Goal: Task Accomplishment & Management: Complete application form

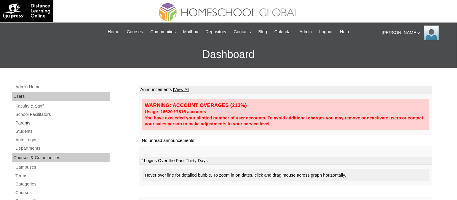
click at [25, 121] on link "Parents" at bounding box center [62, 123] width 95 height 7
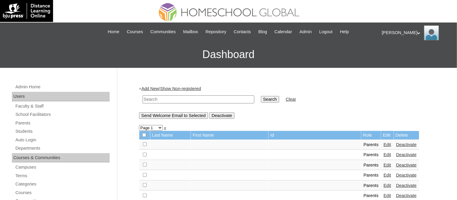
click at [155, 89] on link "Add New" at bounding box center [149, 88] width 17 height 5
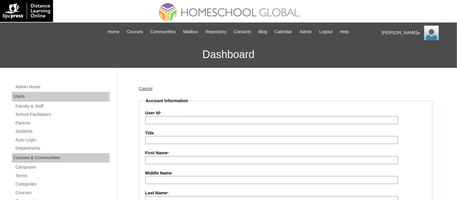
click at [182, 119] on input "User Id *" at bounding box center [271, 120] width 253 height 8
paste input "TOUCHPH2025-MHS010182"
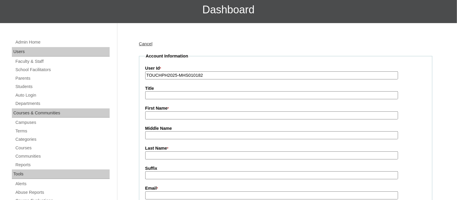
scroll to position [53, 0]
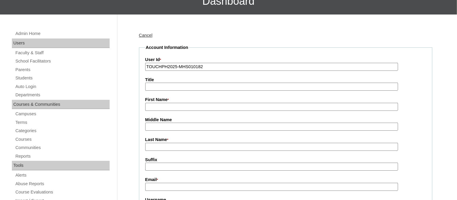
type input "TOUCHPH2025-MHS010182"
click at [159, 107] on input "First Name *" at bounding box center [271, 107] width 253 height 8
paste input "Lyn May Rivera"
drag, startPoint x: 180, startPoint y: 104, endPoint x: 165, endPoint y: 106, distance: 15.0
click at [165, 106] on input "Lyn May Rivera" at bounding box center [271, 107] width 253 height 8
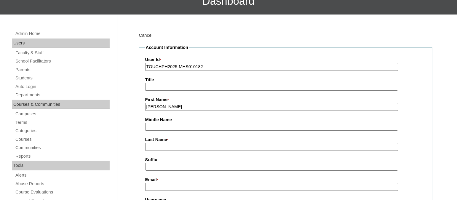
type input "Lyn May"
click at [164, 143] on input "Last Name *" at bounding box center [271, 147] width 253 height 8
paste input "Rivera"
type input "Rivera (2025)"
click at [156, 186] on input "Email *" at bounding box center [271, 187] width 253 height 8
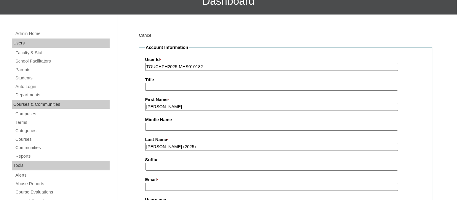
scroll to position [101, 0]
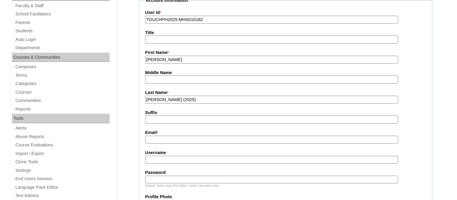
paste input "miyatskinaco@gmail.com"
type input "miyatskinaco@gmail.com"
click at [159, 156] on input "Username" at bounding box center [271, 160] width 253 height 8
paste input "lynmayriveraTQ325"
type input "lynmayriveraTQ325"
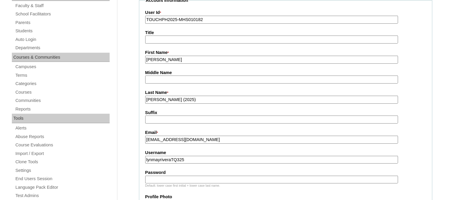
click at [198, 176] on input "Password" at bounding box center [271, 180] width 253 height 8
paste input "HG123456p"
type input "HG123456p"
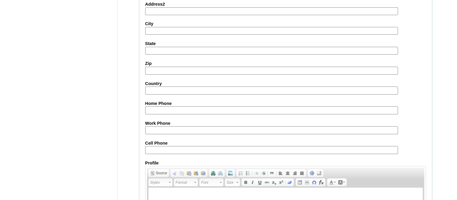
scroll to position [591, 0]
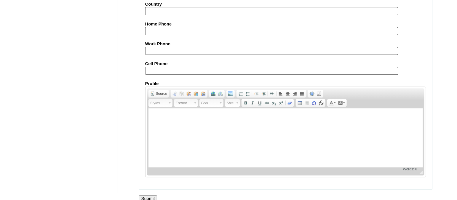
click at [147, 195] on input "Submit" at bounding box center [148, 198] width 18 height 7
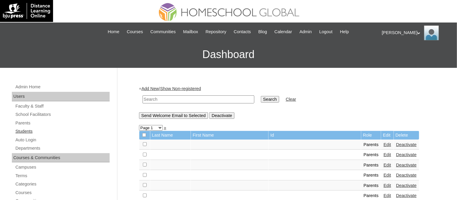
click at [26, 128] on link "Students" at bounding box center [62, 131] width 95 height 7
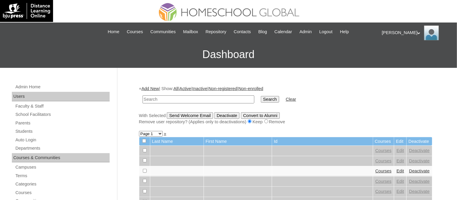
click at [152, 86] on link "Add New" at bounding box center [149, 88] width 17 height 5
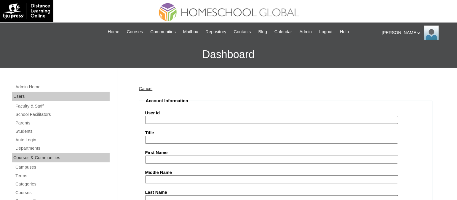
click at [177, 116] on input "User Id" at bounding box center [271, 120] width 253 height 8
paste input "TOUCHPH2025-MHS010181"
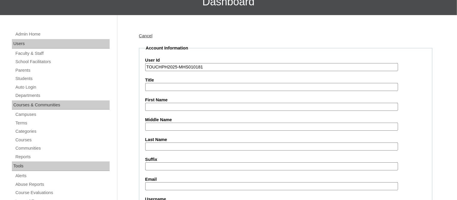
scroll to position [55, 0]
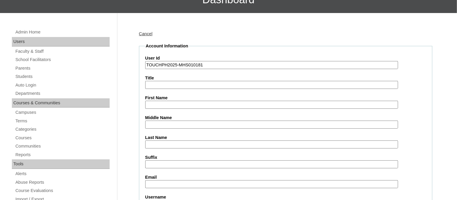
type input "TOUCHPH2025-MHS010181"
click at [156, 106] on input "First Name" at bounding box center [271, 105] width 253 height 8
paste input "Reema Marchessa Timogan RIVERA"
drag, startPoint x: 227, startPoint y: 105, endPoint x: 206, endPoint y: 103, distance: 20.9
click at [206, 103] on input "Reema Marchessa Timogan RIVERA" at bounding box center [271, 105] width 253 height 8
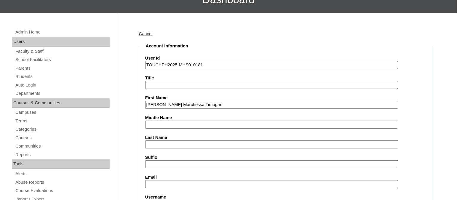
type input "Reema Marchessa Timogan"
click at [163, 141] on input "Last Name" at bounding box center [271, 145] width 253 height 8
paste input "[PERSON_NAME]"
type input "[PERSON_NAME]"
drag, startPoint x: 205, startPoint y: 99, endPoint x: 184, endPoint y: 103, distance: 21.7
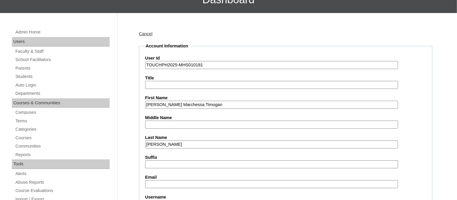
click at [184, 103] on input "Reema Marchessa Timogan" at bounding box center [271, 105] width 253 height 8
type input "[PERSON_NAME] Marchessa"
click at [177, 123] on input "Middle Name" at bounding box center [271, 125] width 253 height 8
paste input "a Timogan"
click at [151, 124] on input "a Timogan" at bounding box center [271, 125] width 253 height 8
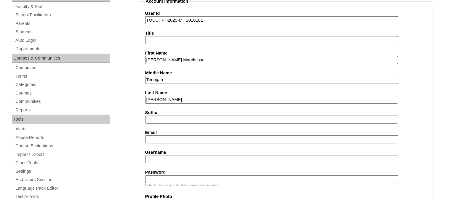
scroll to position [101, 0]
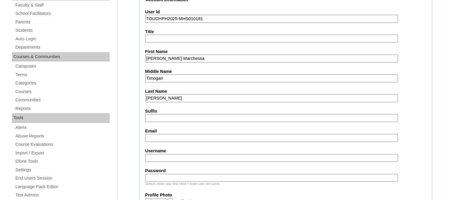
type input "Timogan"
click at [166, 134] on input "Email" at bounding box center [271, 138] width 253 height 8
paste input "miyatskinaco@gmail.com"
type input "miyatskinaco@gmail.com"
click at [161, 154] on input "Username" at bounding box center [271, 158] width 253 height 8
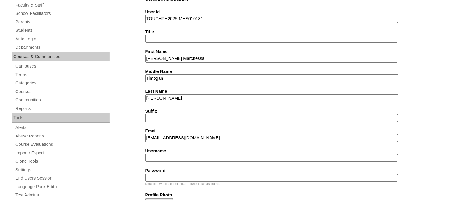
paste input "reemamarchessariveraTQ325"
type input "reemamarchessariveraTQ325"
click at [152, 174] on input "Password" at bounding box center [271, 178] width 253 height 8
paste input "HG123456s"
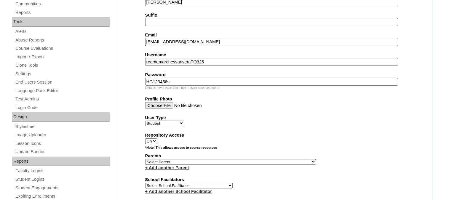
scroll to position [214, 0]
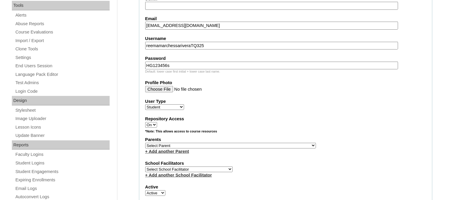
type input "HG123456s"
click at [175, 143] on select "Select Parent , , , , , , , , , , , , , , , , , , , , , , , , , , , , , , , , ,…" at bounding box center [230, 146] width 171 height 6
select select "43757"
click at [145, 143] on select "Select Parent , , , , , , , , , , , , , , , , , , , , , , , , , , , , , , , , ,…" at bounding box center [230, 146] width 171 height 6
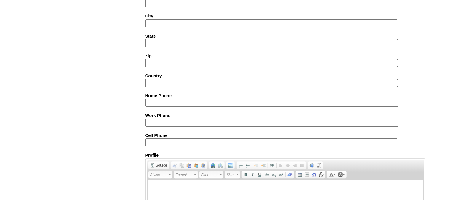
scroll to position [698, 0]
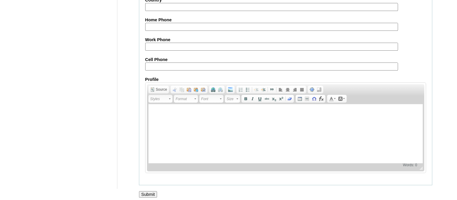
click at [147, 191] on input "Submit" at bounding box center [148, 194] width 18 height 7
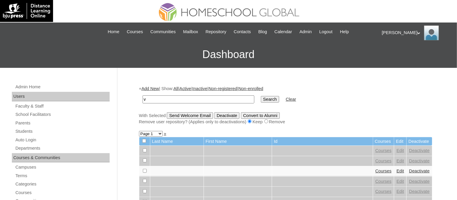
type input "v"
click at [261, 96] on input "Search" at bounding box center [270, 99] width 18 height 7
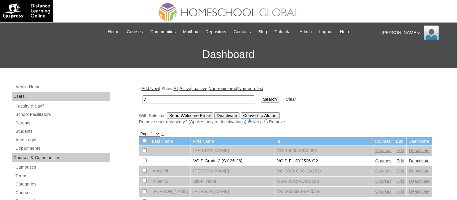
click at [190, 97] on input "v" at bounding box center [199, 100] width 112 height 8
type input "TOUCHPH2025-MHS010181"
click at [261, 96] on input "Search" at bounding box center [270, 99] width 18 height 7
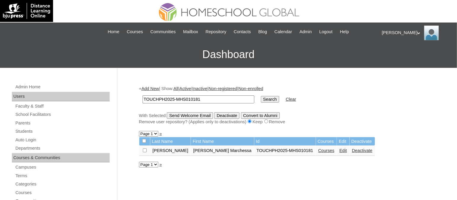
click at [319, 148] on link "Courses" at bounding box center [327, 150] width 16 height 5
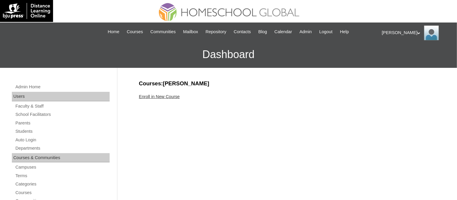
click at [160, 97] on link "Enroll in New Course" at bounding box center [159, 96] width 41 height 5
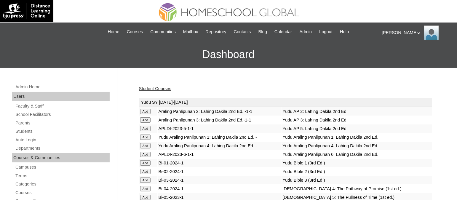
scroll to position [1418, 0]
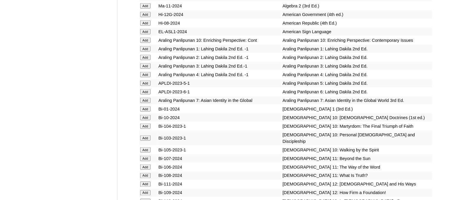
click at [145, 115] on input "Add" at bounding box center [145, 117] width 10 height 5
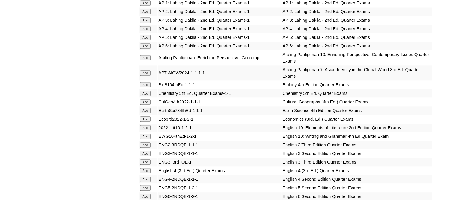
scroll to position [1642, 0]
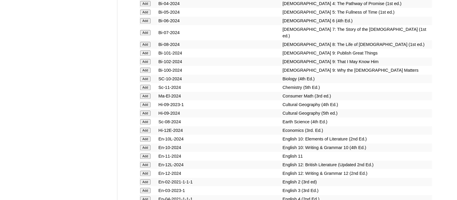
click at [149, 136] on input "Add" at bounding box center [145, 138] width 10 height 5
click at [145, 145] on input "Add" at bounding box center [145, 147] width 10 height 5
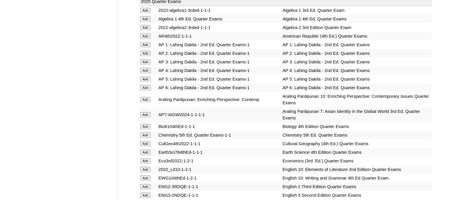
scroll to position [1584, 0]
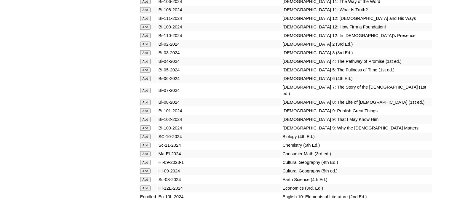
click at [144, 134] on input "Add" at bounding box center [145, 136] width 10 height 5
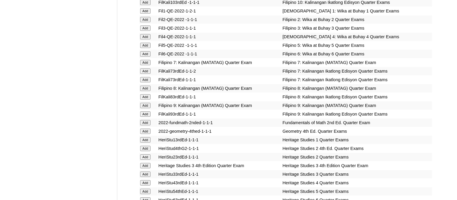
scroll to position [1925, 0]
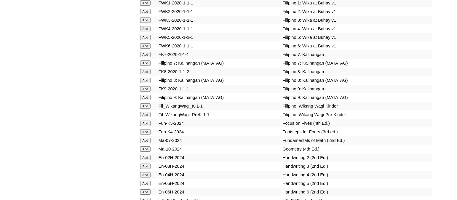
click at [150, 147] on input "Add" at bounding box center [145, 149] width 10 height 5
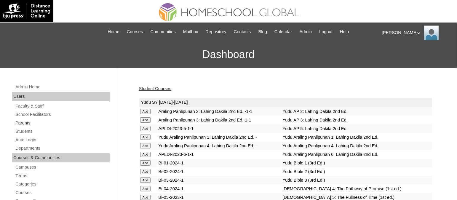
click at [27, 122] on link "Parents" at bounding box center [62, 123] width 95 height 7
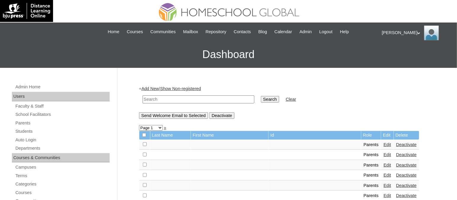
click at [155, 89] on link "Add New" at bounding box center [149, 88] width 17 height 5
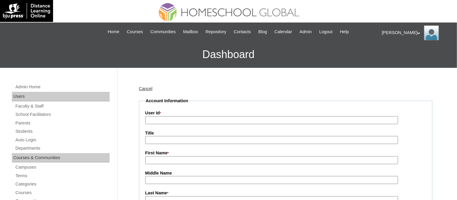
click at [172, 119] on input "User Id *" at bounding box center [271, 120] width 253 height 8
paste input "TOUCHPH2025-MHS010186"
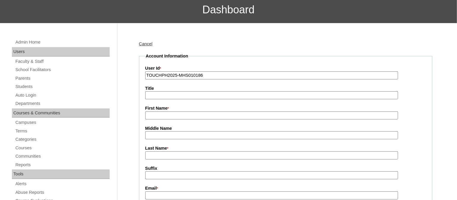
scroll to position [47, 0]
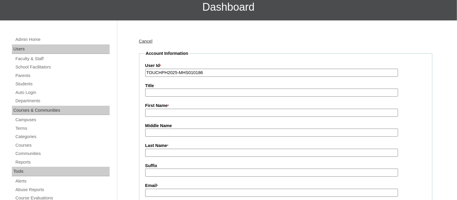
type input "TOUCHPH2025-MHS010186"
click at [156, 112] on input "First Name *" at bounding box center [271, 113] width 253 height 8
paste input "Ruby Obordo"
drag, startPoint x: 180, startPoint y: 110, endPoint x: 159, endPoint y: 110, distance: 21.1
click at [159, 110] on input "Ruby Obordo" at bounding box center [271, 113] width 253 height 8
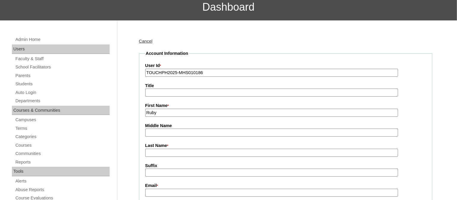
type input "Ruby"
paste input "Obordo"
click at [163, 149] on input "Obordo" at bounding box center [271, 153] width 253 height 8
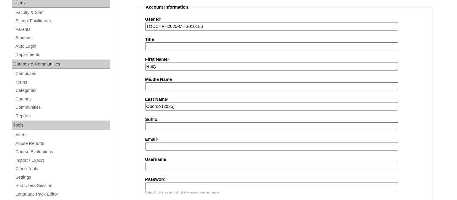
scroll to position [94, 0]
type input "Obordo (2025)"
click at [156, 142] on input "Email *" at bounding box center [271, 146] width 253 height 8
paste input "rubyredobordo@gmail.com"
type input "rubyredobordo@gmail.com"
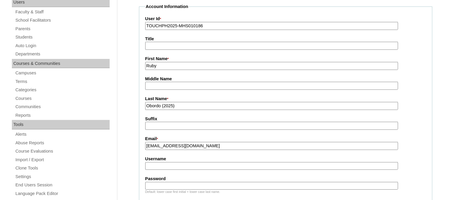
click at [161, 162] on input "Username" at bounding box center [271, 166] width 253 height 8
paste input "rubyobordoTQ325"
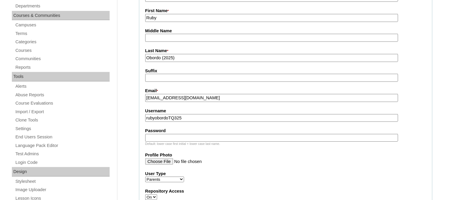
scroll to position [143, 0]
type input "rubyobordoTQ325"
paste input "HG123456p"
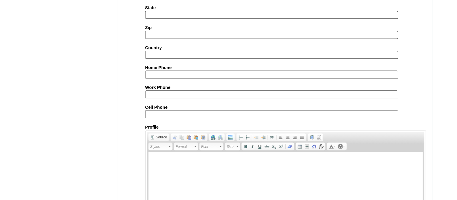
scroll to position [591, 0]
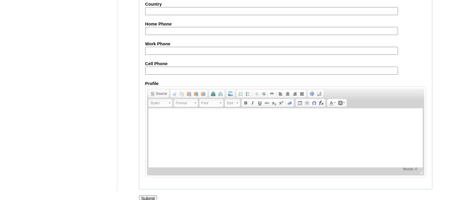
type input "HG123456p"
click at [149, 195] on input "Submit" at bounding box center [148, 198] width 18 height 7
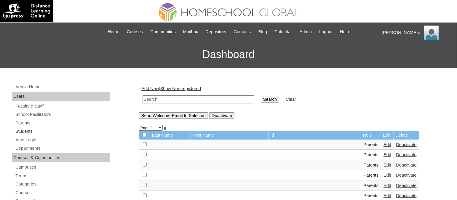
click at [30, 131] on link "Students" at bounding box center [62, 131] width 95 height 7
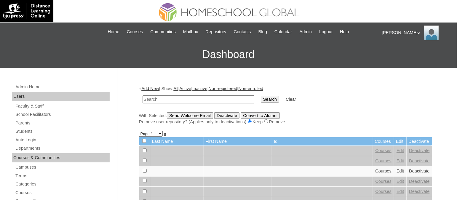
click at [151, 86] on link "Add New" at bounding box center [149, 88] width 17 height 5
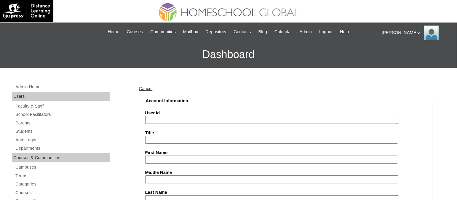
click at [169, 119] on input "User Id" at bounding box center [271, 120] width 253 height 8
paste input "TOUCHPH2025-MHS010185"
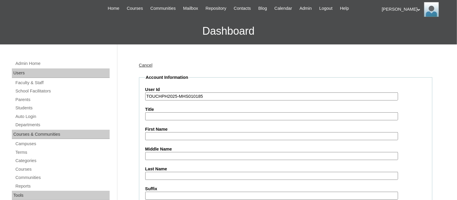
type input "TOUCHPH2025-MHS010185"
paste input "Blaise Coeli Aboc Obordo"
click at [158, 134] on input "BlaiseBlaise Coeli Aboc Obordo Coeli Aboc Obordo" at bounding box center [271, 136] width 253 height 8
drag, startPoint x: 263, startPoint y: 134, endPoint x: 213, endPoint y: 135, distance: 50.1
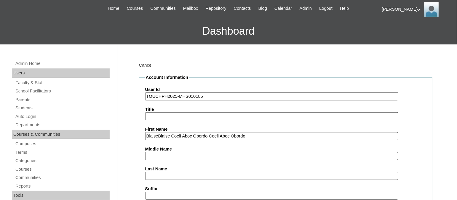
click at [213, 135] on input "BlaiseBlaise Coeli Aboc Obordo Coeli Aboc Obordo" at bounding box center [271, 136] width 253 height 8
click at [158, 133] on input "BlaiseBlaise Coeli Aboc Obordo" at bounding box center [271, 136] width 253 height 8
drag, startPoint x: 208, startPoint y: 135, endPoint x: 186, endPoint y: 135, distance: 21.7
click at [186, 135] on input "Blaise Coeli Aboc Obordo" at bounding box center [271, 136] width 253 height 8
type input "Blaise Coeli Aboc"
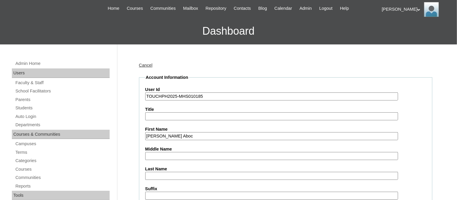
click at [159, 172] on input "Last Name" at bounding box center [271, 176] width 253 height 8
paste input "Obordo"
type input "Obordo"
drag, startPoint x: 187, startPoint y: 133, endPoint x: 172, endPoint y: 133, distance: 14.8
click at [172, 133] on input "Blaise Coeli Aboc" at bounding box center [271, 136] width 253 height 8
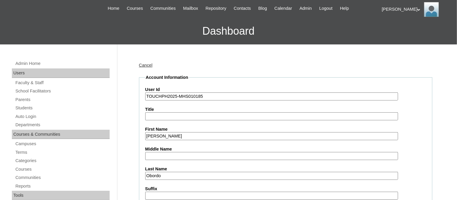
type input "Blaise Coeli"
click at [164, 152] on input "Middle Name" at bounding box center [271, 156] width 253 height 8
paste input "Aboc"
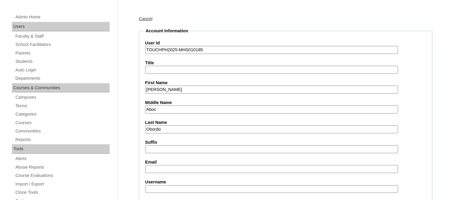
scroll to position [75, 0]
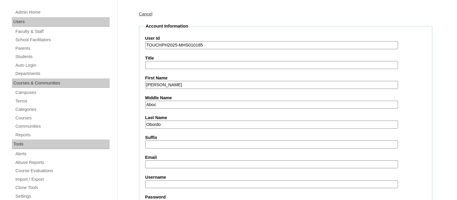
type input "Aboc"
click at [154, 160] on input "Email" at bounding box center [271, 164] width 253 height 8
paste input "rubyredobordo@gmail.com"
type input "rubyredobordo@gmail.com"
click at [163, 181] on input "Username" at bounding box center [271, 185] width 253 height 8
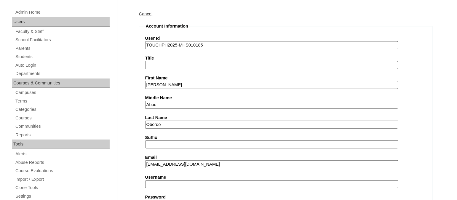
paste input "blaisecoeliobordoTQ325"
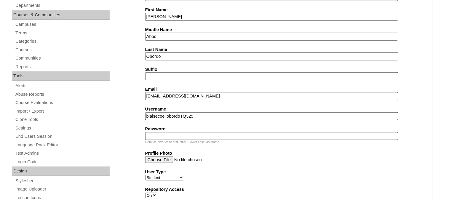
scroll to position [144, 0]
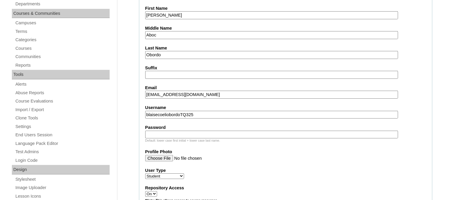
type input "blaisecoeliobordoTQ325"
click at [172, 131] on input "Password" at bounding box center [271, 135] width 253 height 8
paste input "HG123456s"
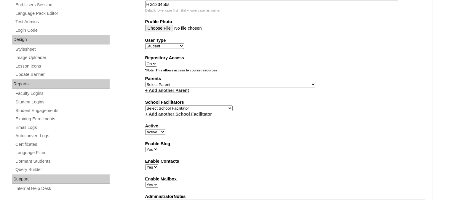
scroll to position [276, 0]
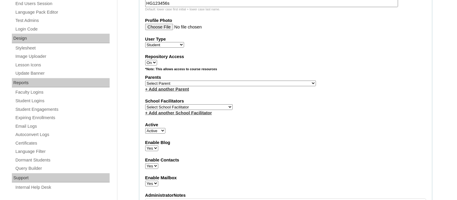
type input "HG123456s"
click at [167, 81] on select "Select Parent , , , , , , , , , , , , , , , , , , , , , , , , , , , , , , , , ,…" at bounding box center [230, 84] width 171 height 6
select select "43759"
click at [145, 81] on select "Select Parent , , , , , , , , , , , , , , , , , , , , , , , , , , , , , , , , ,…" at bounding box center [230, 84] width 171 height 6
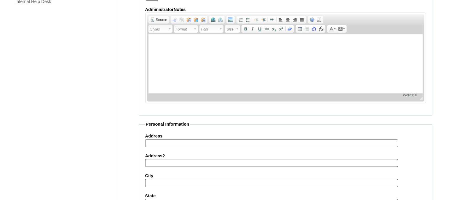
scroll to position [698, 0]
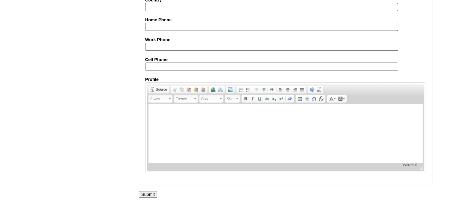
click at [144, 191] on input "Submit" at bounding box center [148, 194] width 18 height 7
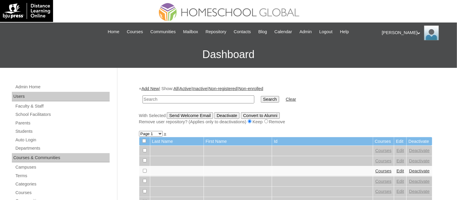
paste input "TOUCHPH2025-MHS010185"
type input "TOUCHPH2025-MHS010185"
click at [261, 96] on input "Search" at bounding box center [270, 99] width 18 height 7
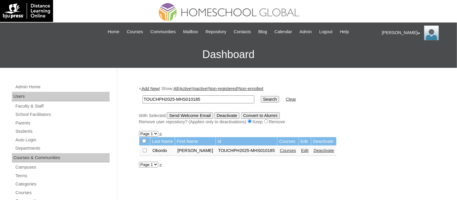
click at [280, 148] on link "Courses" at bounding box center [288, 150] width 16 height 5
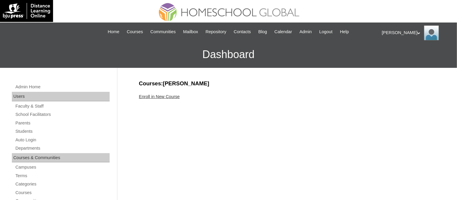
click at [159, 94] on link "Enroll in New Course" at bounding box center [159, 96] width 41 height 5
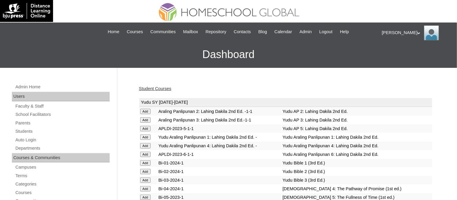
scroll to position [1543, 0]
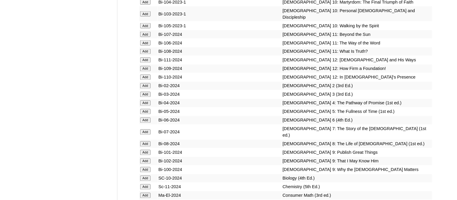
click at [149, 130] on input "Add" at bounding box center [145, 132] width 10 height 5
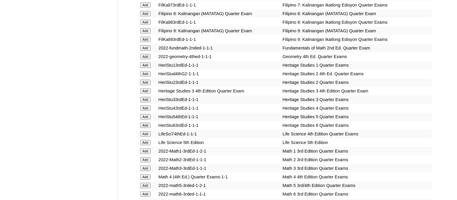
scroll to position [2074, 0]
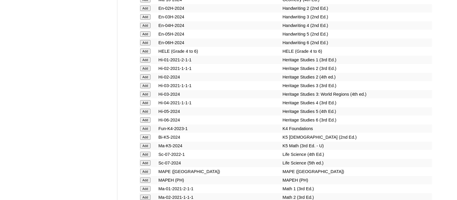
click at [147, 160] on input "Add" at bounding box center [145, 162] width 10 height 5
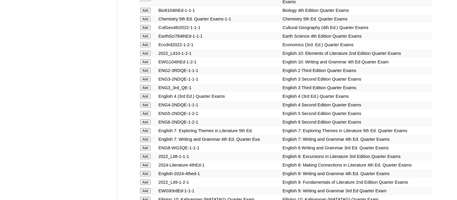
scroll to position [1734, 0]
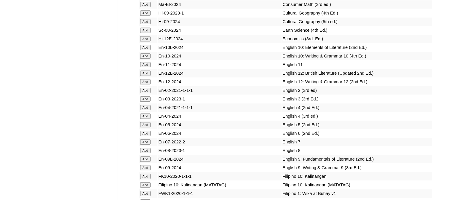
click at [148, 139] on input "Add" at bounding box center [145, 141] width 10 height 5
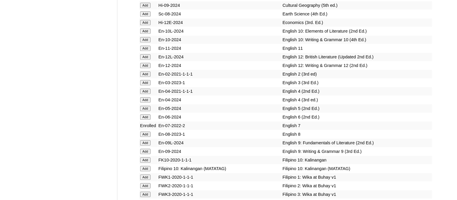
scroll to position [1916, 0]
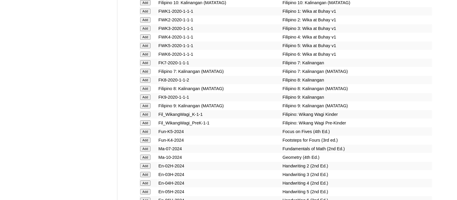
click at [145, 146] on input "Add" at bounding box center [145, 148] width 10 height 5
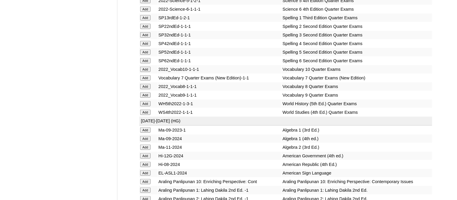
scroll to position [2481, 0]
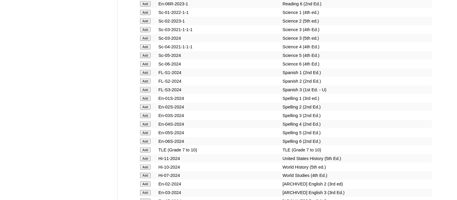
click at [144, 172] on td "Add" at bounding box center [148, 176] width 18 height 8
click at [144, 173] on input "Add" at bounding box center [145, 175] width 10 height 5
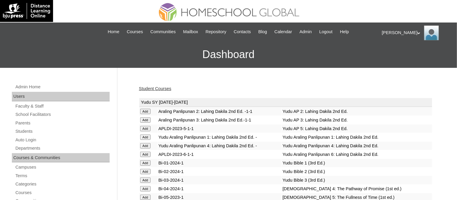
click at [161, 87] on link "Student Courses" at bounding box center [155, 88] width 32 height 5
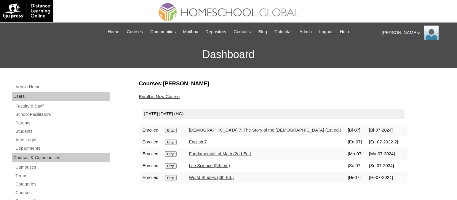
click at [400, 55] on h3 "Dashboard" at bounding box center [228, 54] width 451 height 27
click at [170, 163] on input "Drop" at bounding box center [171, 165] width 12 height 5
click at [167, 97] on link "Enroll in New Course" at bounding box center [159, 96] width 41 height 5
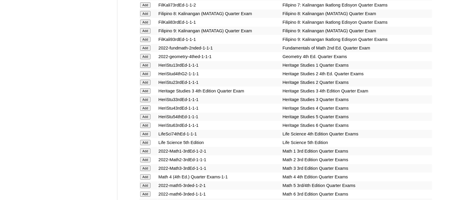
scroll to position [2074, 0]
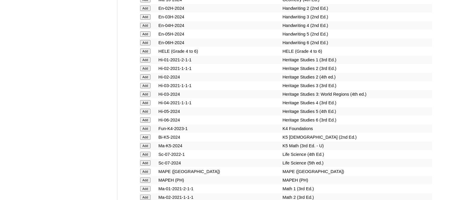
click at [144, 152] on input "Add" at bounding box center [145, 154] width 10 height 5
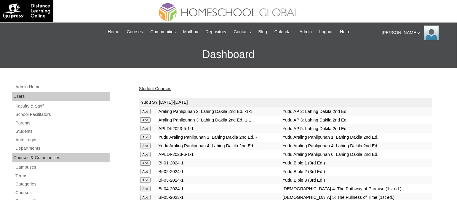
click at [157, 90] on link "Student Courses" at bounding box center [155, 88] width 32 height 5
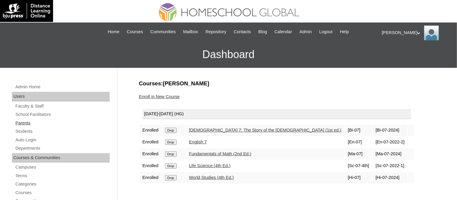
click at [26, 120] on link "Parents" at bounding box center [62, 123] width 95 height 7
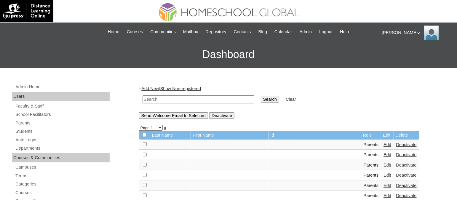
click at [154, 89] on link "Add New" at bounding box center [149, 88] width 17 height 5
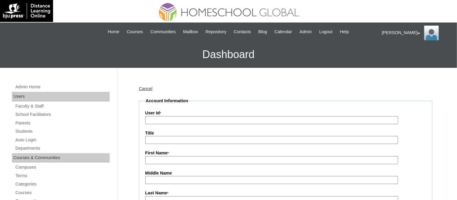
paste input "TOUCHPH2025-MHS010187"
click at [163, 120] on input "TOUCHPH2025-MHS010187" at bounding box center [271, 120] width 253 height 8
type input "TOUCHPH2025-MHS010187"
click at [161, 160] on input "First Name *" at bounding box center [271, 160] width 253 height 8
paste input "Kristine Sarmiento"
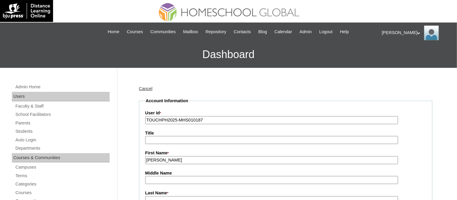
drag, startPoint x: 187, startPoint y: 158, endPoint x: 162, endPoint y: 157, distance: 24.6
click at [162, 157] on input "Kristine Sarmiento" at bounding box center [271, 160] width 253 height 8
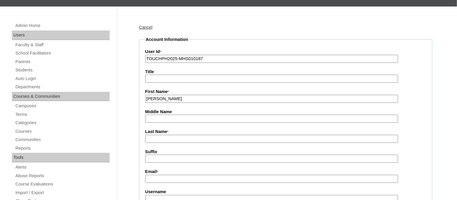
scroll to position [66, 0]
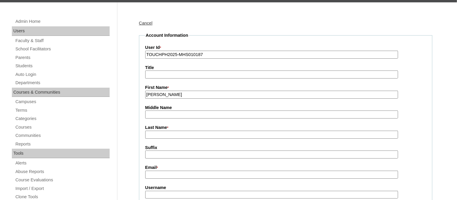
type input "Kristine"
click at [164, 131] on input "Last Name *" at bounding box center [271, 135] width 253 height 8
paste input "Sarmiento"
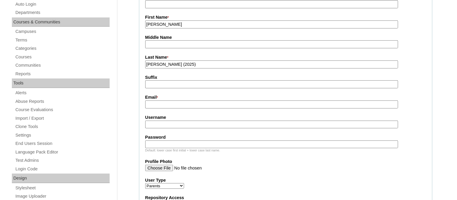
scroll to position [143, 0]
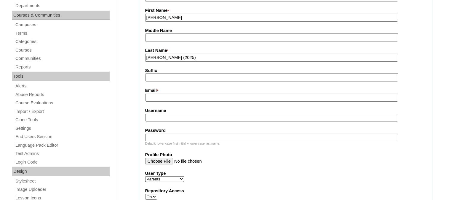
type input "Sarmiento (2025)"
click at [151, 94] on input "Email *" at bounding box center [271, 98] width 253 height 8
paste input "bangieeee@yahoo.com"
type input "bangieeee@yahoo.com"
click at [159, 114] on input "Username" at bounding box center [271, 118] width 253 height 8
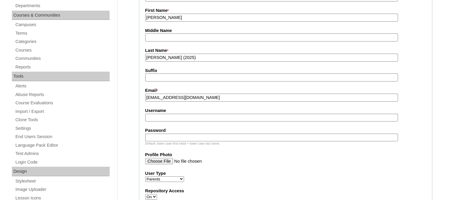
type input "v"
paste input "kristinesarmientoTQ325"
type input "kristinesarmientoTQ325"
click at [173, 134] on input "Password" at bounding box center [271, 138] width 253 height 8
paste input "HG123456p"
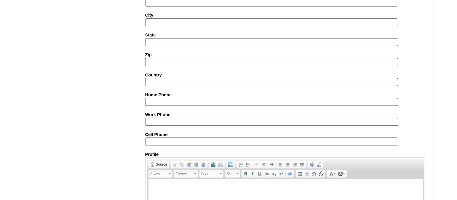
scroll to position [591, 0]
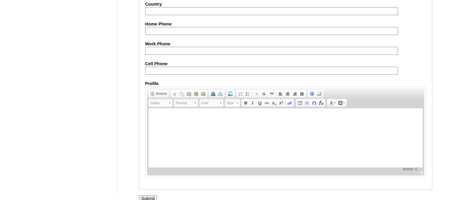
type input "HG123456p"
click at [147, 195] on input "Submit" at bounding box center [148, 198] width 18 height 7
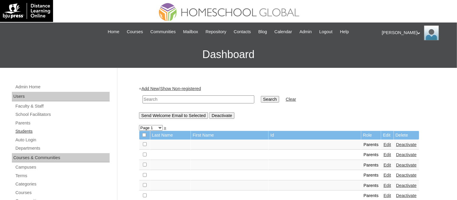
click at [27, 129] on link "Students" at bounding box center [62, 131] width 95 height 7
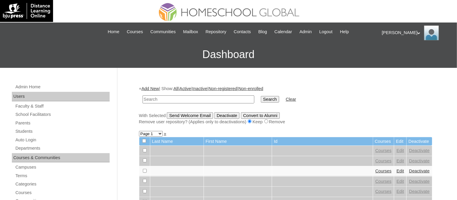
click at [148, 89] on link "Add New" at bounding box center [149, 88] width 17 height 5
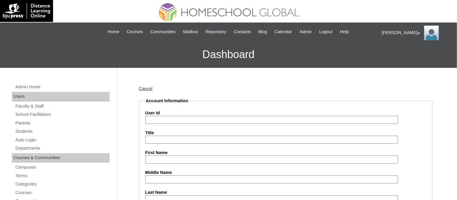
click at [167, 117] on input "User Id" at bounding box center [271, 120] width 253 height 8
paste input "TOUCHPH2025-MHS010188"
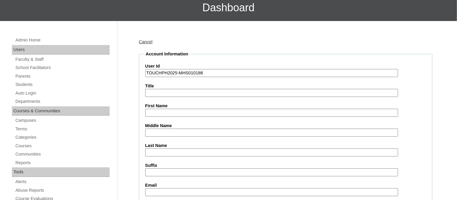
scroll to position [48, 0]
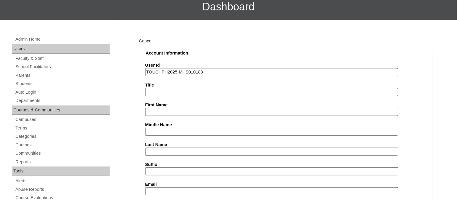
type input "TOUCHPH2025-MHS010188"
click at [158, 108] on input "First Name" at bounding box center [271, 112] width 253 height 8
paste input "Blaise Barangan SARMIENTO"
drag, startPoint x: 214, startPoint y: 113, endPoint x: 181, endPoint y: 109, distance: 32.9
click at [181, 109] on input "Blaise Barangan SARMIENTO" at bounding box center [271, 112] width 253 height 8
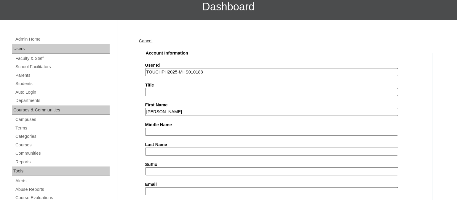
type input "Blaise Barangan"
paste input "SARMIENTO"
click at [154, 150] on input "SARMIENTO" at bounding box center [271, 152] width 253 height 8
type input "SARMIENTO"
drag, startPoint x: 184, startPoint y: 112, endPoint x: 160, endPoint y: 110, distance: 23.8
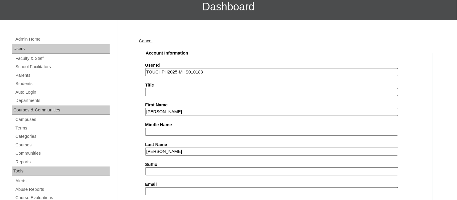
click at [160, 110] on input "Blaise Barangan" at bounding box center [271, 112] width 253 height 8
type input "Blaise"
click at [163, 128] on input "Middle Name" at bounding box center [271, 132] width 253 height 8
paste input "Barangan"
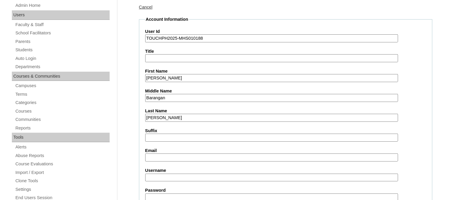
scroll to position [82, 0]
type input "Barangan"
click at [156, 153] on input "Email" at bounding box center [271, 157] width 253 height 8
paste input "bangieeee@yahoo.com"
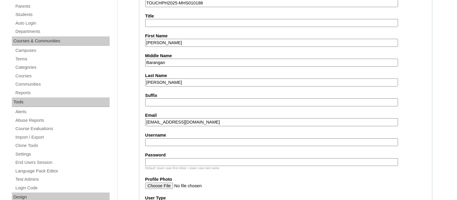
scroll to position [122, 0]
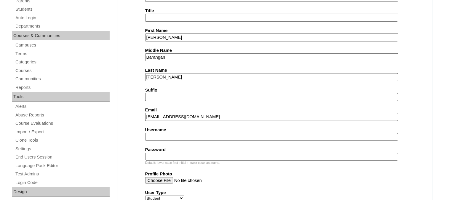
type input "bangieeee@yahoo.com"
click at [160, 133] on input "Username" at bounding box center [271, 137] width 253 height 8
paste input "blaisesarmientoTQ325"
type input "blaisesarmientoTQ325"
click at [172, 153] on input "Password" at bounding box center [271, 157] width 253 height 8
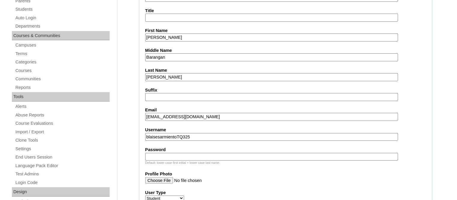
paste input "HG123456s"
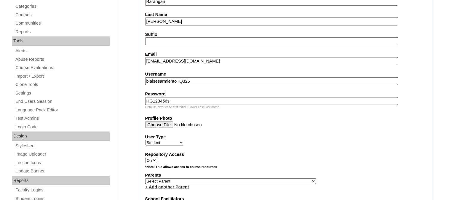
scroll to position [230, 0]
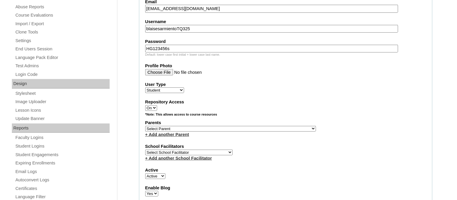
type input "HG123456s"
click at [188, 127] on select "Select Parent , , , , , , , , , , , , , , , , , , , , , , , , , , , , , , , , ,…" at bounding box center [230, 129] width 171 height 6
select select "43761"
click at [145, 126] on select "Select Parent , , , , , , , , , , , , , , , , , , , , , , , , , , , , , , , , ,…" at bounding box center [230, 129] width 171 height 6
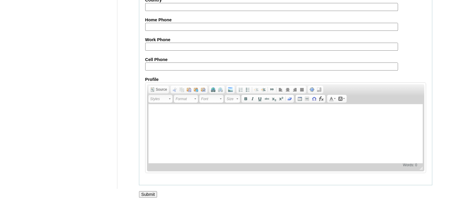
scroll to position [698, 0]
click at [145, 194] on input "Submit" at bounding box center [148, 195] width 18 height 7
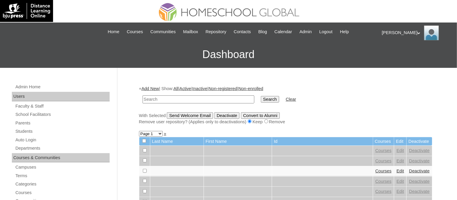
paste input "TOUCHPH2025-MHS010188"
type input "TOUCHPH2025-MHS010188"
click at [261, 96] on input "Search" at bounding box center [270, 99] width 18 height 7
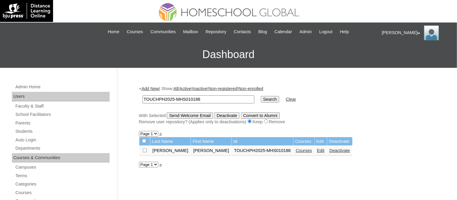
click at [296, 150] on link "Courses" at bounding box center [304, 150] width 16 height 5
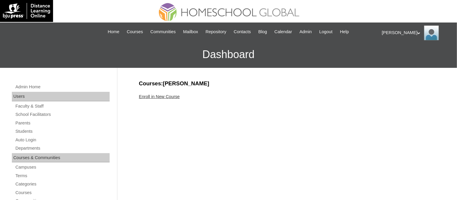
click at [159, 98] on link "Enroll in New Course" at bounding box center [159, 96] width 41 height 5
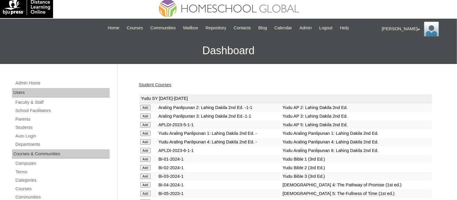
scroll to position [1535, 0]
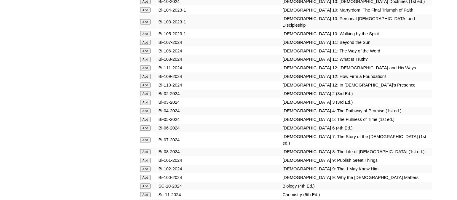
click at [149, 126] on input "Add" at bounding box center [145, 128] width 10 height 5
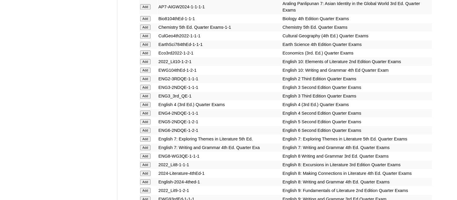
scroll to position [1725, 0]
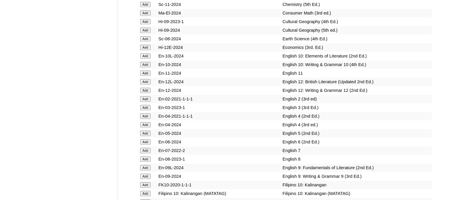
click at [149, 139] on input "Add" at bounding box center [145, 141] width 10 height 5
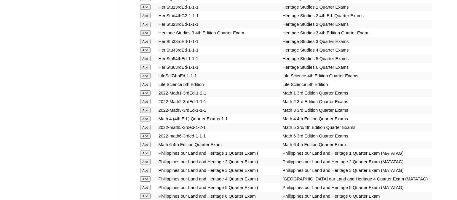
scroll to position [2149, 0]
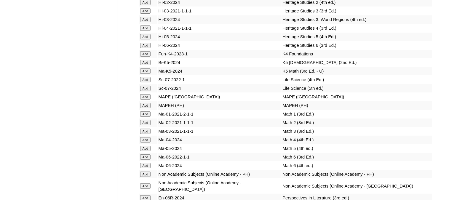
click at [148, 163] on input "Add" at bounding box center [145, 165] width 10 height 5
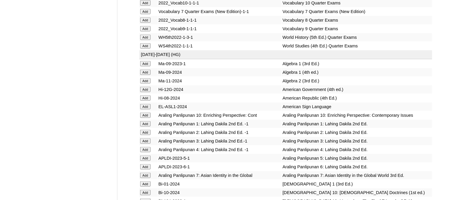
scroll to position [2182, 0]
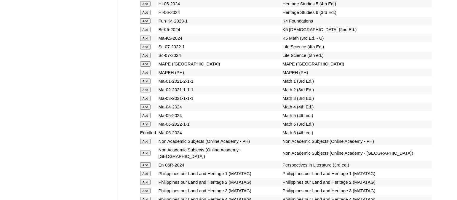
click at [141, 163] on input "Add" at bounding box center [145, 165] width 10 height 5
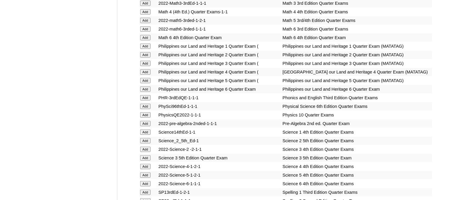
scroll to position [2373, 0]
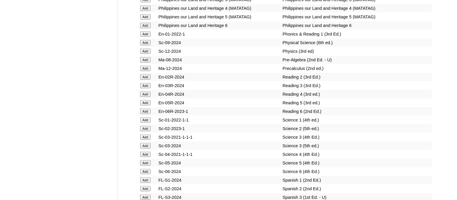
click at [143, 169] on input "Add" at bounding box center [145, 171] width 10 height 5
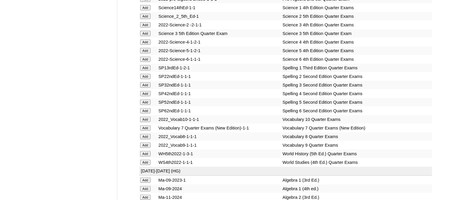
scroll to position [2448, 0]
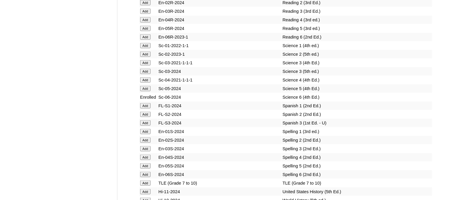
click at [147, 172] on form "Add" at bounding box center [148, 174] width 16 height 5
click at [143, 172] on input "Add" at bounding box center [145, 174] width 10 height 5
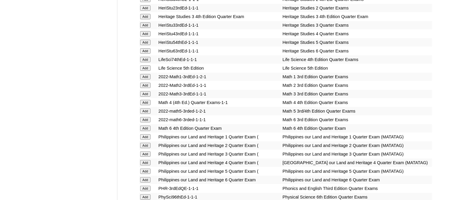
scroll to position [2190, 0]
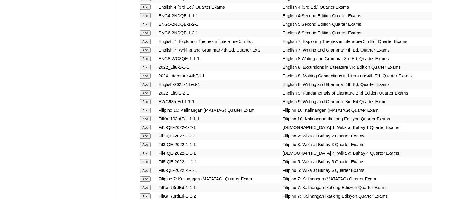
scroll to position [1783, 0]
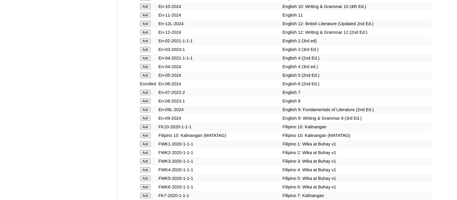
click at [144, 184] on input "Add" at bounding box center [145, 186] width 10 height 5
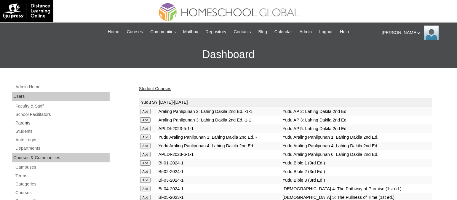
click at [29, 124] on link "Parents" at bounding box center [62, 123] width 95 height 7
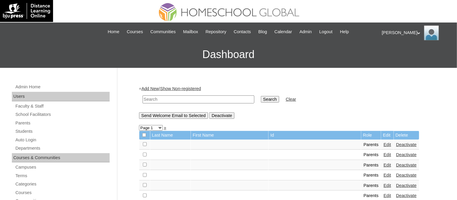
click at [157, 90] on link "Add New" at bounding box center [149, 88] width 17 height 5
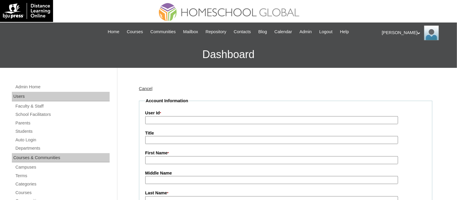
drag, startPoint x: 0, startPoint y: 0, endPoint x: 164, endPoint y: 123, distance: 204.9
click at [164, 123] on input "User Id *" at bounding box center [271, 120] width 253 height 8
paste input "TOUCHPH2025-MHS010189"
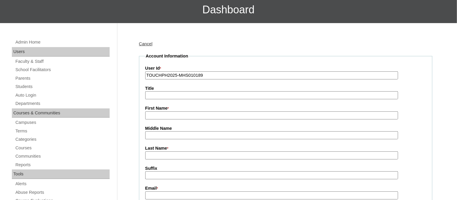
scroll to position [45, 0]
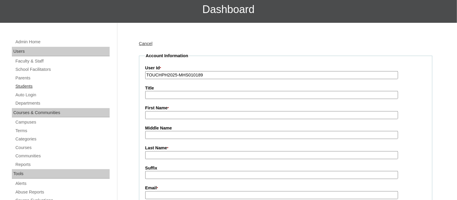
type input "TOUCHPH2025-MHS010189"
click at [23, 83] on link "Students" at bounding box center [62, 86] width 95 height 7
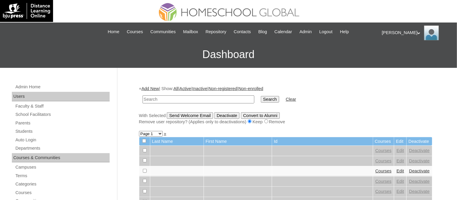
paste input "TOUCHPH2025-MHS010188"
type input "TOUCHPH2025-MHS010188"
click at [261, 96] on input "Search" at bounding box center [270, 99] width 18 height 7
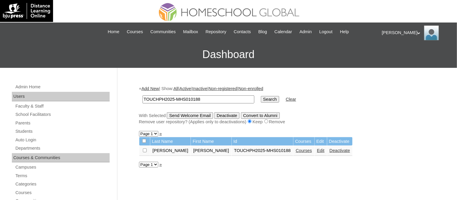
click at [296, 148] on link "Courses" at bounding box center [304, 150] width 16 height 5
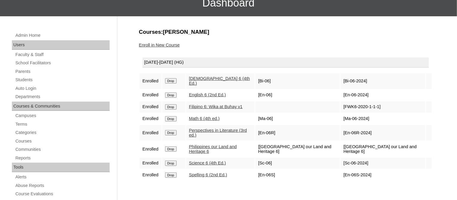
scroll to position [52, 0]
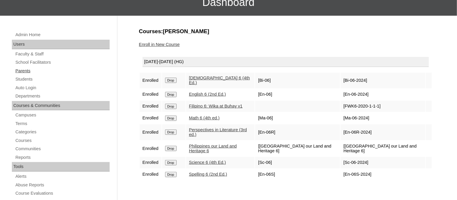
click at [23, 68] on link "Parents" at bounding box center [62, 70] width 95 height 7
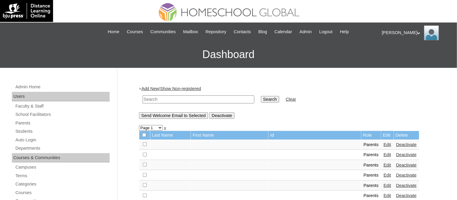
click at [156, 89] on link "Add New" at bounding box center [149, 88] width 17 height 5
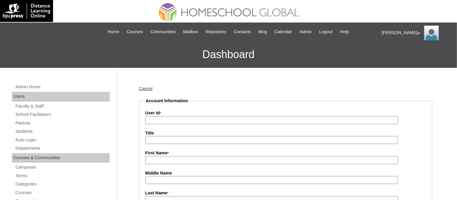
paste input "TOUCHPH2025-MHS010189"
click at [180, 120] on input "TOUCHPH2025-MHS010189" at bounding box center [271, 120] width 253 height 8
type input "TOUCHPH2025-MHS010189"
click at [160, 160] on input "First Name *" at bounding box center [271, 160] width 253 height 8
paste input "[PERSON_NAME]"
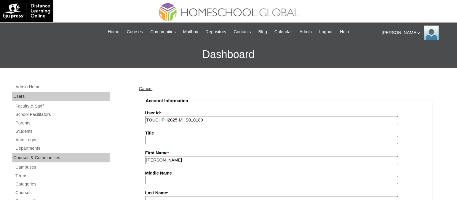
drag, startPoint x: 177, startPoint y: 161, endPoint x: 164, endPoint y: 160, distance: 13.1
click at [164, 160] on input "[PERSON_NAME]" at bounding box center [271, 160] width 253 height 8
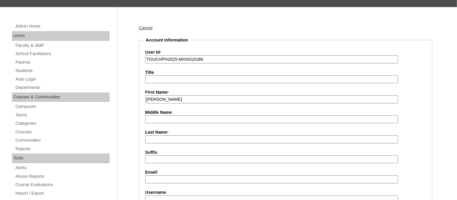
scroll to position [61, 0]
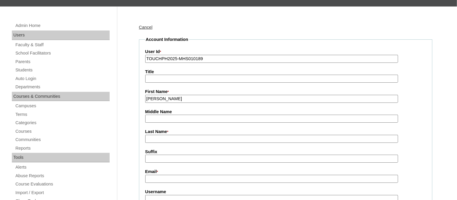
type input "[PERSON_NAME]"
click at [158, 135] on input "Last Name *" at bounding box center [271, 139] width 253 height 8
paste input "Butial"
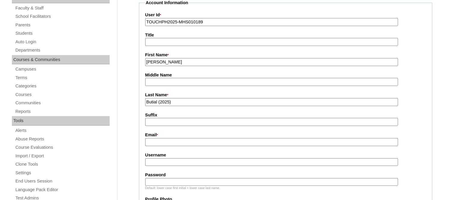
scroll to position [101, 0]
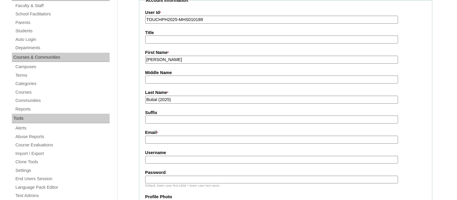
type input "Butial (2025)"
click at [158, 136] on input "Email *" at bounding box center [271, 140] width 253 height 8
paste input "[EMAIL_ADDRESS][DOMAIN_NAME]"
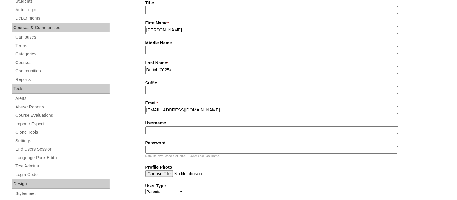
scroll to position [131, 0]
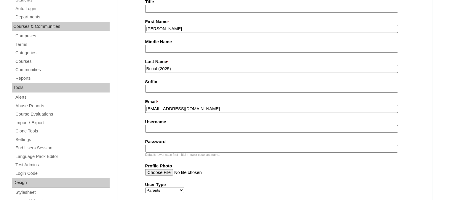
type input "[EMAIL_ADDRESS][DOMAIN_NAME]"
paste input "marjoriebutialTQ325"
type input "marjoriebutialTQ325"
click at [165, 145] on input "Password" at bounding box center [271, 149] width 253 height 8
paste input "HG123456p"
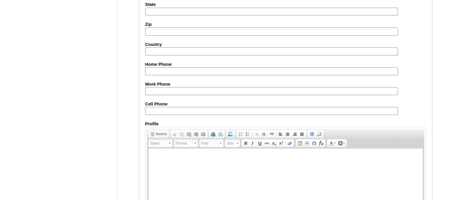
scroll to position [591, 0]
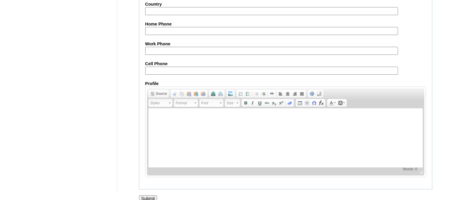
type input "HG123456p"
click at [152, 195] on input "Submit" at bounding box center [148, 198] width 18 height 7
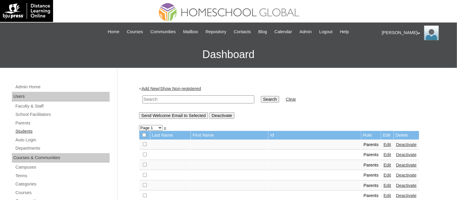
click at [26, 131] on link "Students" at bounding box center [62, 131] width 95 height 7
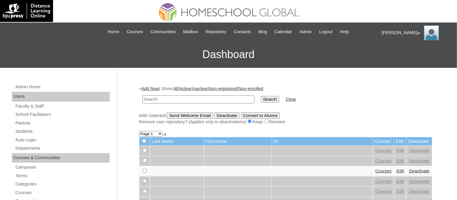
click at [150, 86] on link "Add New" at bounding box center [149, 88] width 17 height 5
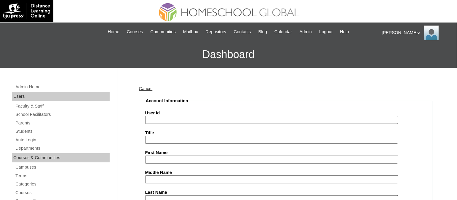
paste input "TOUCHPH2025-MHS010190"
click at [179, 120] on input "User Id" at bounding box center [271, 120] width 253 height 8
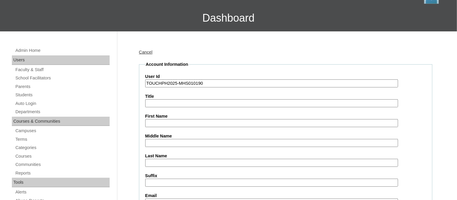
scroll to position [37, 0]
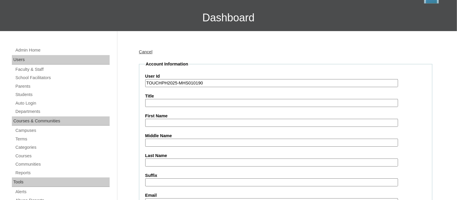
type input "TOUCHPH2025-MHS010190"
click at [165, 123] on input "First Name" at bounding box center [271, 123] width 253 height 8
paste input "Jenaya Astraea Virtudazo BUTIAL"
drag, startPoint x: 225, startPoint y: 123, endPoint x: 203, endPoint y: 122, distance: 22.0
click at [203, 122] on input "Jenaya Astraea Virtudazo BUTIAL" at bounding box center [271, 123] width 253 height 8
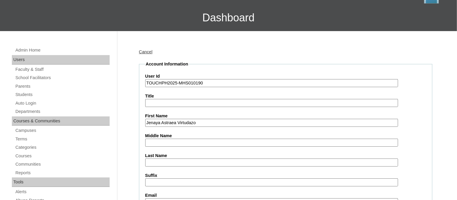
type input "Jenaya Astraea Virtudazo"
paste input "BUTIAL"
click at [163, 159] on input "BUTIAL" at bounding box center [271, 163] width 253 height 8
type input "BUTIAL"
drag, startPoint x: 206, startPoint y: 120, endPoint x: 180, endPoint y: 120, distance: 25.5
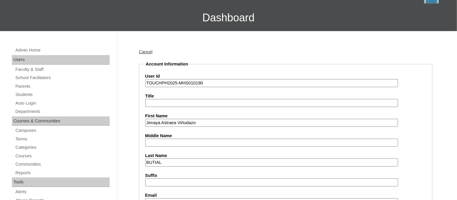
click at [180, 120] on input "Jenaya Astraea Virtudazo" at bounding box center [271, 123] width 253 height 8
type input "Jenaya Astraea"
paste input "Virtudazo"
click at [168, 139] on input "Virtudazo" at bounding box center [271, 143] width 253 height 8
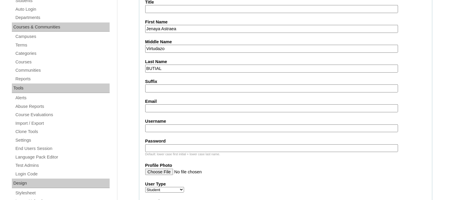
scroll to position [131, 0]
type input "Virtudazo"
click at [151, 106] on input "Email" at bounding box center [271, 108] width 253 height 8
paste input "majorievirtudazo@yahoo.com"
type input "majorievirtudazo@yahoo.com"
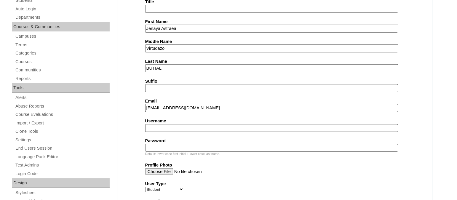
click at [166, 124] on input "Username" at bounding box center [271, 128] width 253 height 8
paste input "jenayaastraeabutialTQ325"
type input "jenayaastraeabutialTQ325"
click at [166, 144] on input "Password" at bounding box center [271, 148] width 253 height 8
paste input "HG123456s"
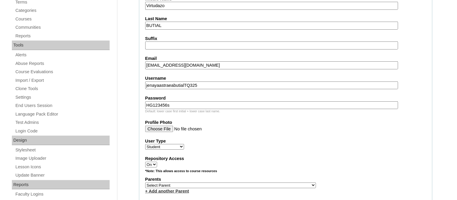
scroll to position [177, 0]
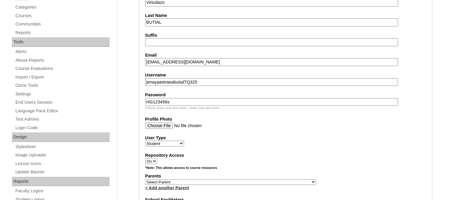
type input "HG123456s"
click at [164, 179] on select "Select Parent , , , , , , , , , , , , , , , , , , , , , , , , , , , , , , , , ,…" at bounding box center [230, 182] width 171 height 6
select select "43763"
click at [145, 179] on select "Select Parent , , , , , , , , , , , , , , , , , , , , , , , , , , , , , , , , ,…" at bounding box center [230, 182] width 171 height 6
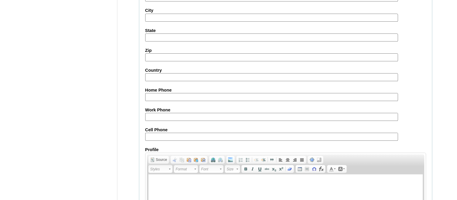
scroll to position [698, 0]
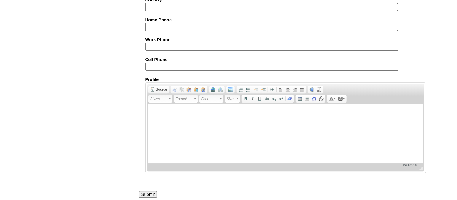
click at [148, 191] on input "Submit" at bounding box center [148, 194] width 18 height 7
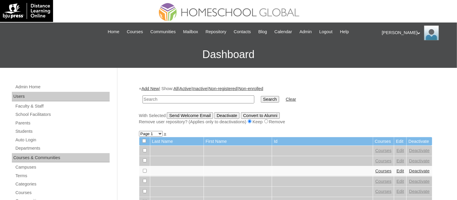
paste input "TOUCHPH2025-MHS010190"
type input "TOUCHPH2025-MHS010190"
click at [261, 96] on input "Search" at bounding box center [270, 99] width 18 height 7
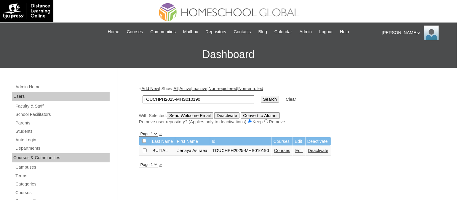
click at [284, 150] on link "Courses" at bounding box center [282, 150] width 16 height 5
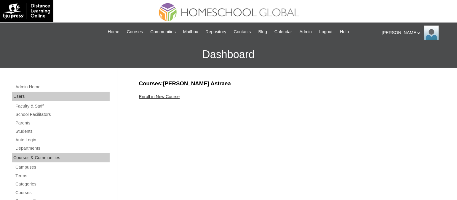
click at [159, 96] on link "Enroll in New Course" at bounding box center [159, 96] width 41 height 5
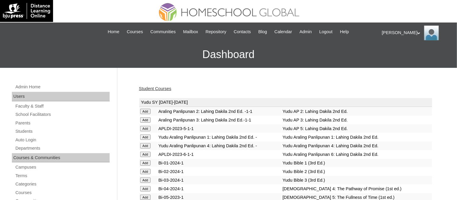
scroll to position [1501, 0]
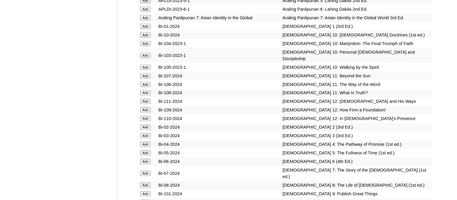
click at [145, 125] on input "Add" at bounding box center [145, 127] width 10 height 5
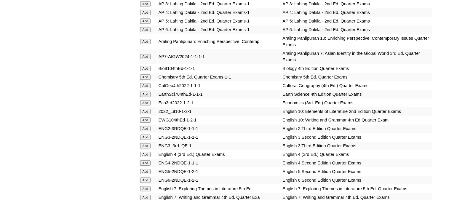
scroll to position [1684, 0]
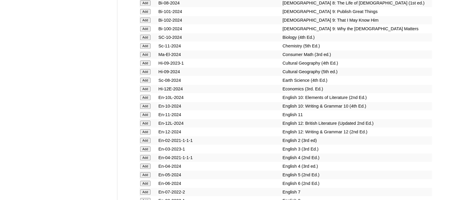
click at [147, 138] on input "Add" at bounding box center [145, 140] width 10 height 5
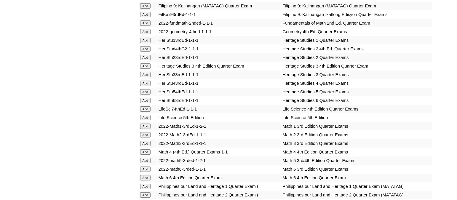
scroll to position [2116, 0]
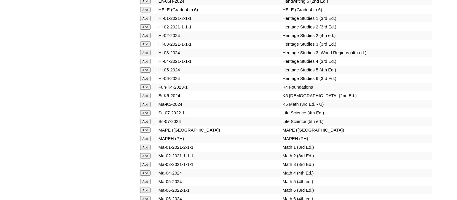
click at [148, 153] on input "Add" at bounding box center [145, 155] width 10 height 5
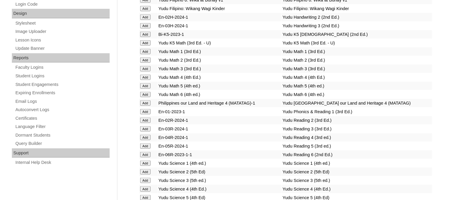
scroll to position [2281, 0]
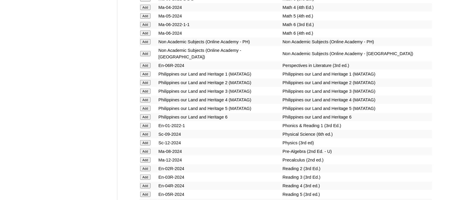
click at [147, 166] on input "Add" at bounding box center [145, 168] width 10 height 5
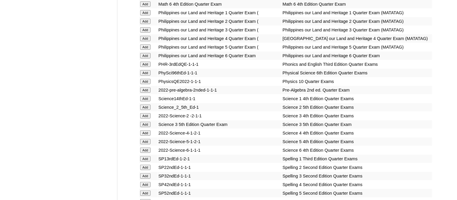
scroll to position [2332, 0]
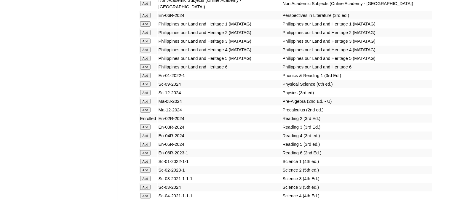
click at [142, 168] on input "Add" at bounding box center [145, 170] width 10 height 5
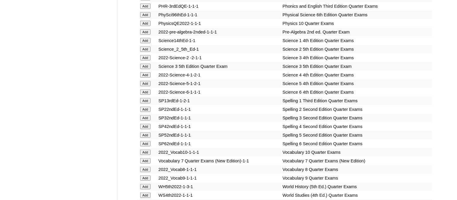
scroll to position [2415, 0]
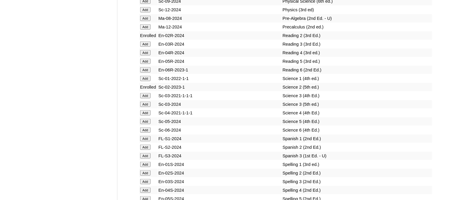
click at [149, 171] on input "Add" at bounding box center [145, 173] width 10 height 5
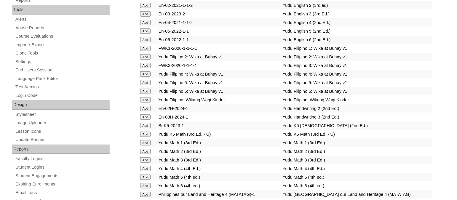
scroll to position [1933, 0]
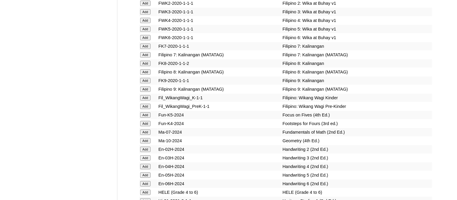
click at [148, 147] on input "Add" at bounding box center [145, 149] width 10 height 5
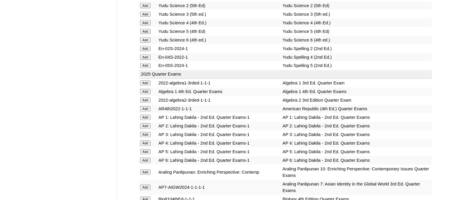
scroll to position [1352, 0]
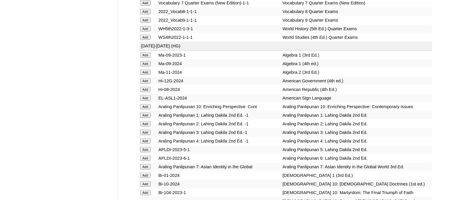
click at [147, 121] on input "Add" at bounding box center [145, 123] width 10 height 5
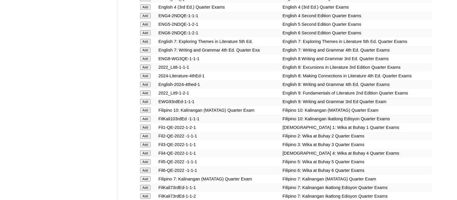
scroll to position [1783, 0]
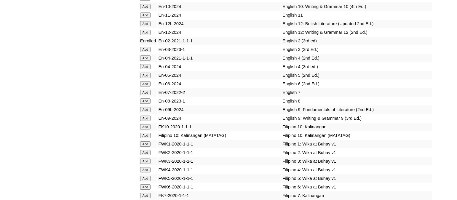
click at [143, 150] on input "Add" at bounding box center [145, 152] width 10 height 5
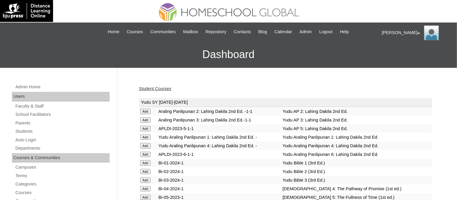
click at [161, 86] on link "Student Courses" at bounding box center [155, 88] width 32 height 5
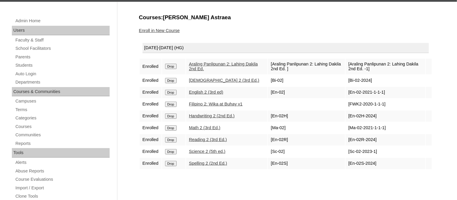
scroll to position [68, 0]
